Goal: Task Accomplishment & Management: Manage account settings

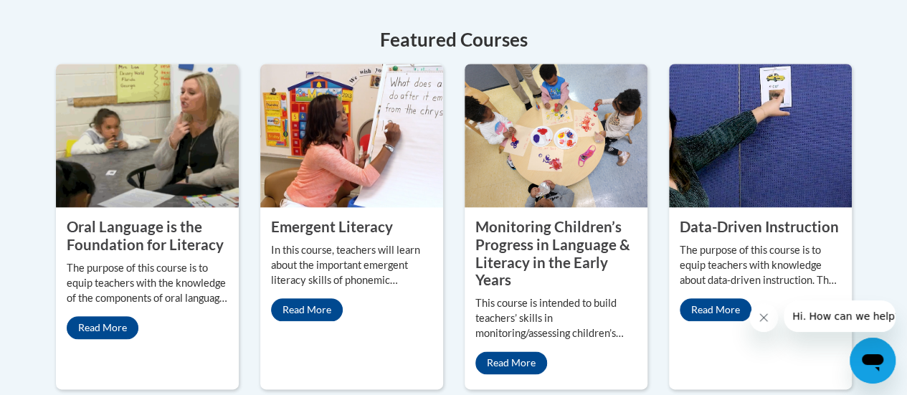
scroll to position [701, 0]
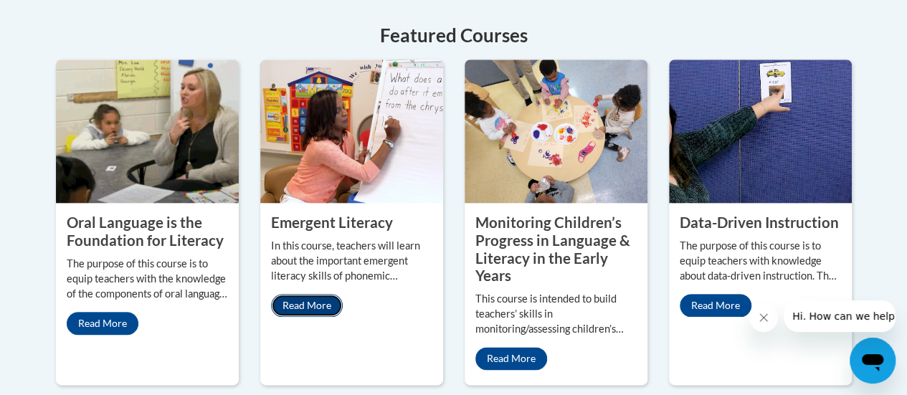
click at [321, 306] on link "Read More" at bounding box center [307, 305] width 72 height 23
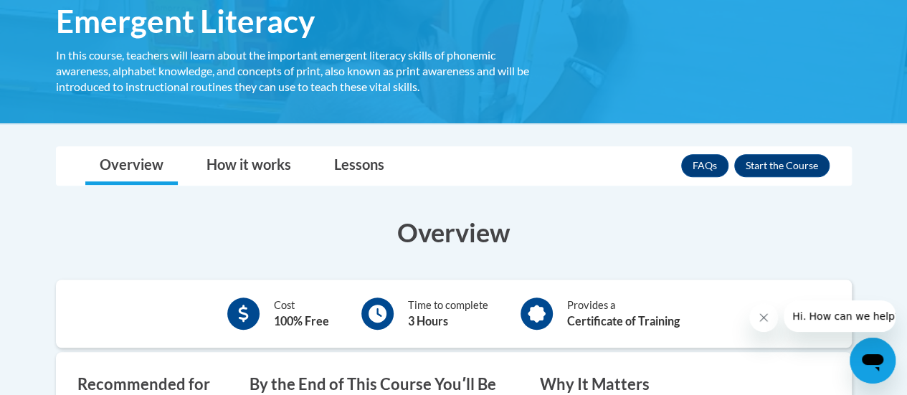
scroll to position [258, 0]
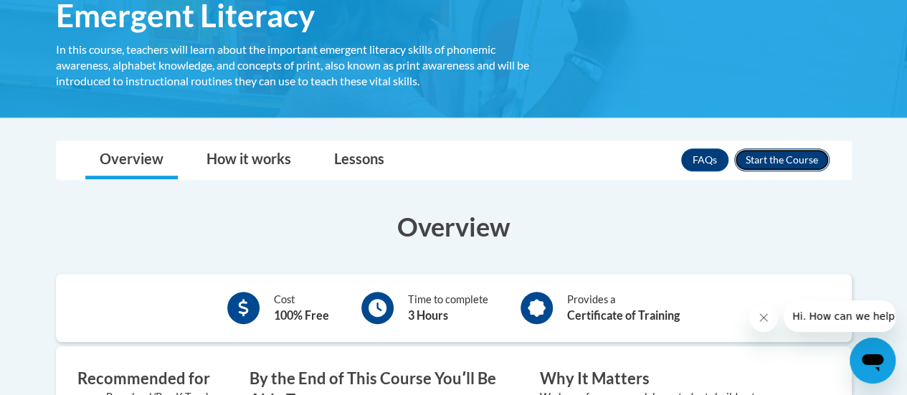
click at [791, 161] on button "Enroll" at bounding box center [781, 159] width 95 height 23
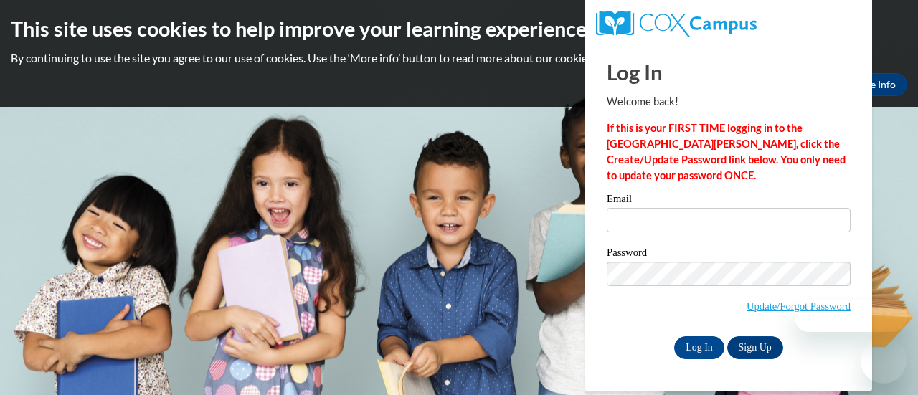
type input "stinchcomblacy@gmail.com"
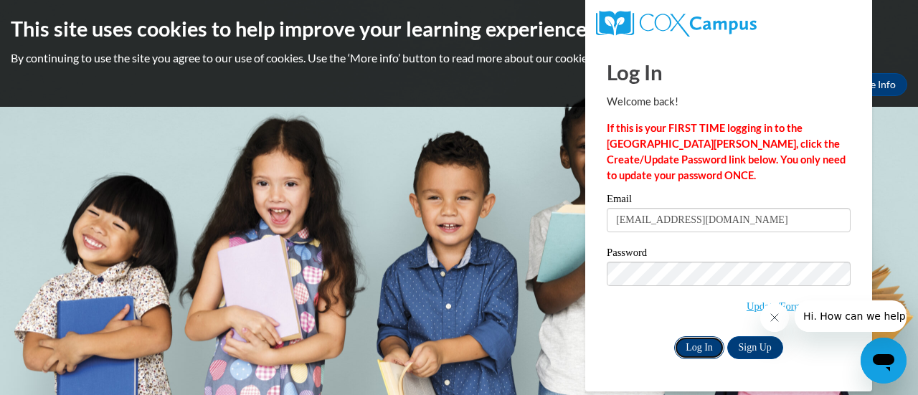
click at [692, 345] on input "Log In" at bounding box center [699, 347] width 50 height 23
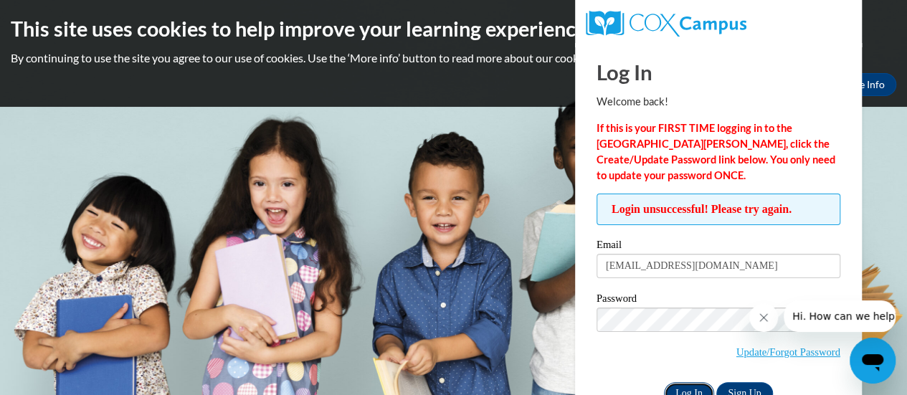
click at [694, 387] on input "Log In" at bounding box center [689, 393] width 50 height 23
click at [510, 269] on body "This site uses cookies to help improve your learning experience. By continuing …" at bounding box center [453, 197] width 907 height 395
click at [682, 382] on input "Log In" at bounding box center [689, 393] width 50 height 23
